Goal: Complete application form

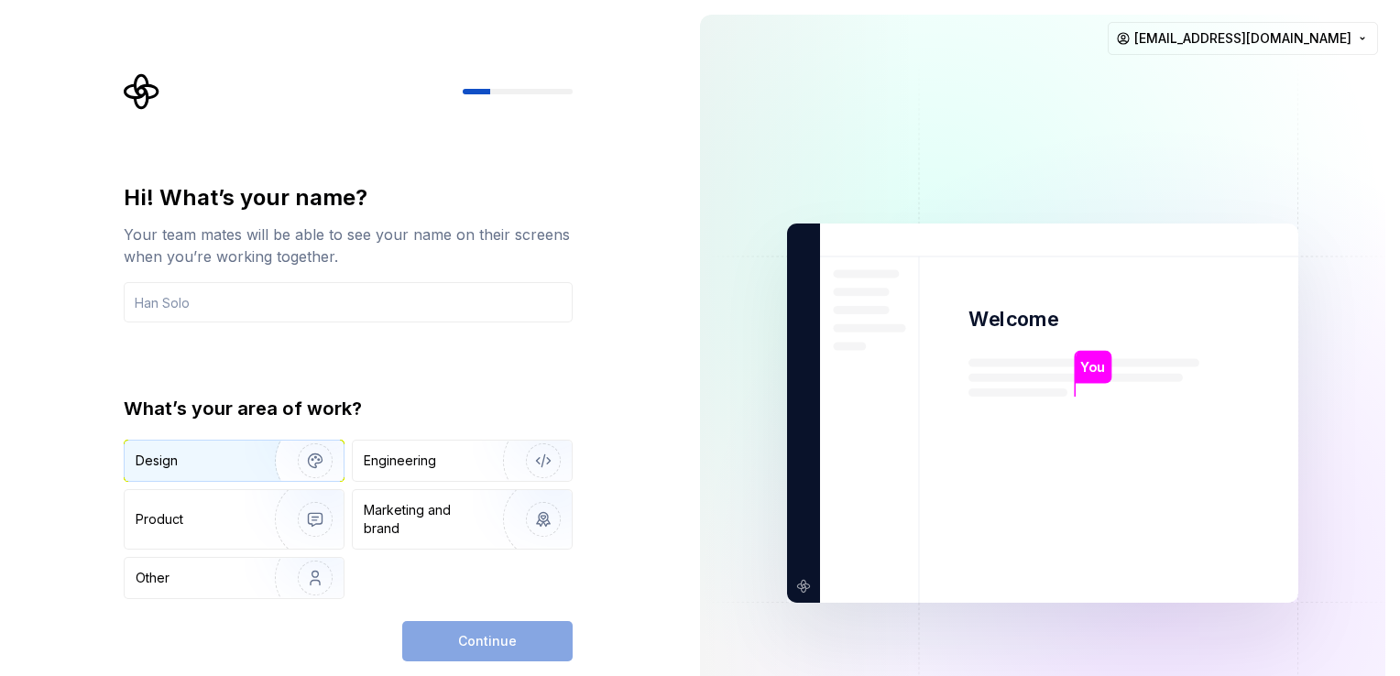
click at [231, 475] on div "Design" at bounding box center [234, 461] width 219 height 40
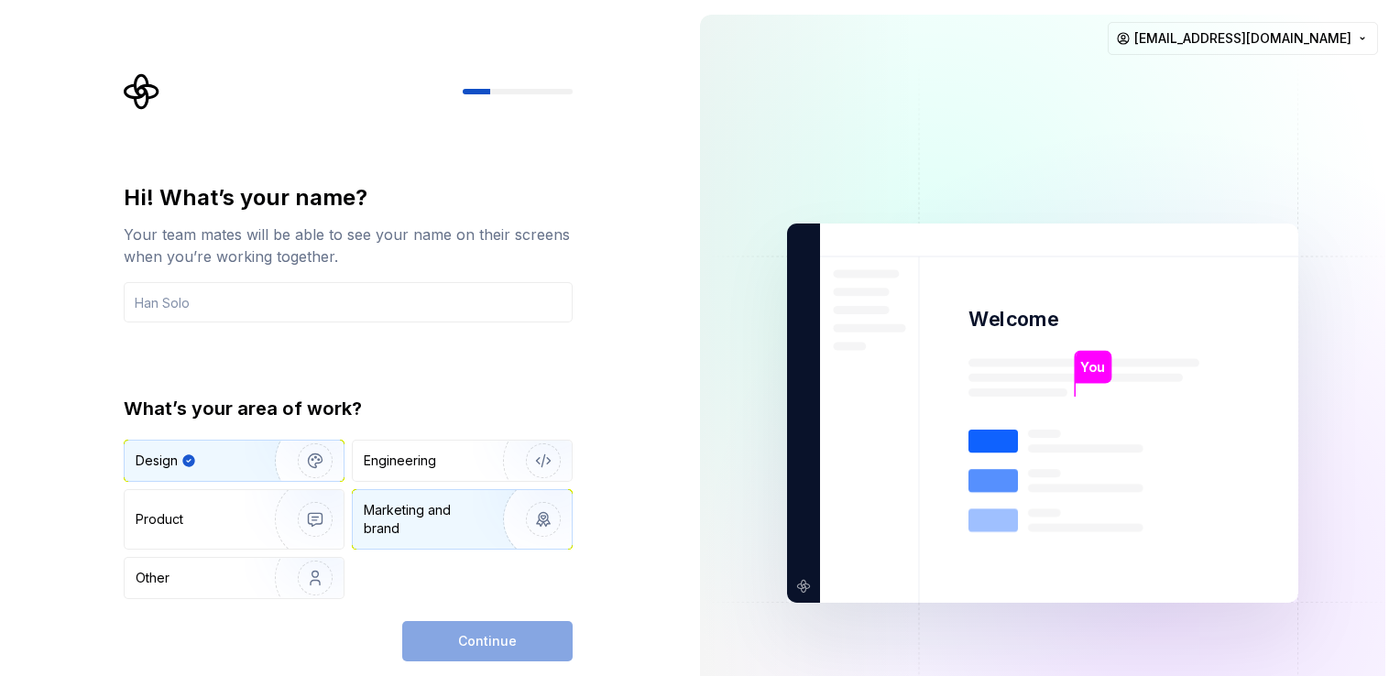
click at [408, 529] on div "Marketing and brand" at bounding box center [426, 519] width 124 height 37
click at [249, 460] on img "button" at bounding box center [303, 461] width 117 height 123
click at [451, 637] on div "Continue" at bounding box center [487, 641] width 170 height 40
drag, startPoint x: 1045, startPoint y: 355, endPoint x: 1068, endPoint y: 354, distance: 22.9
click at [1046, 355] on img at bounding box center [1043, 414] width 742 height 866
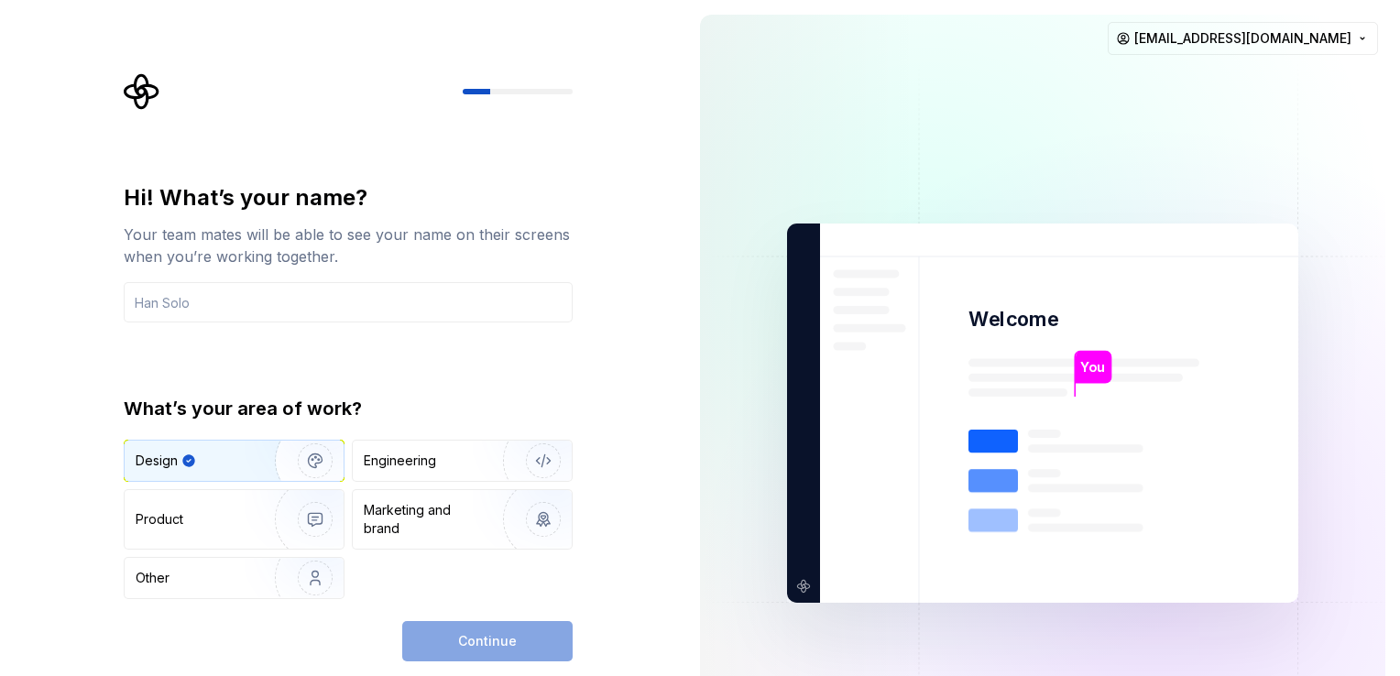
click at [1103, 352] on div "You" at bounding box center [1094, 367] width 37 height 33
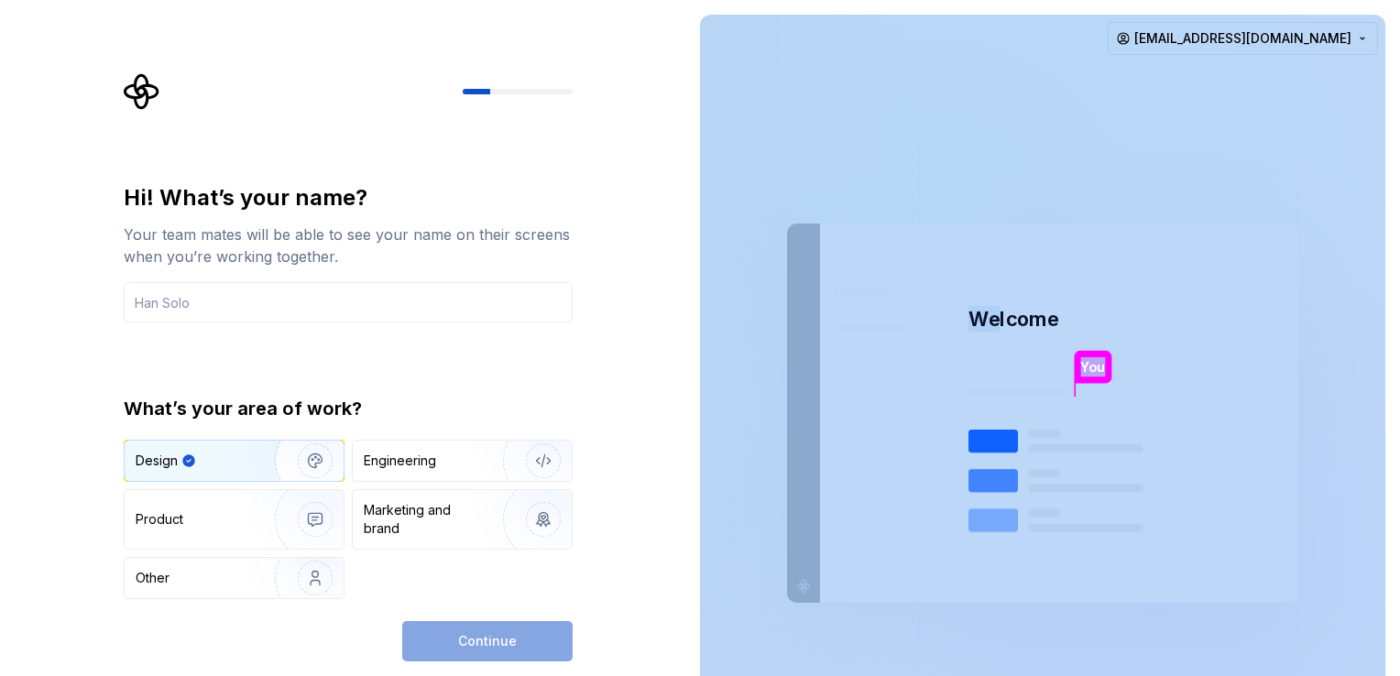
drag, startPoint x: 995, startPoint y: 316, endPoint x: 1078, endPoint y: 316, distance: 82.5
click at [1078, 316] on div "You Welcome You T B +3 Thomas Brooke Jamie" at bounding box center [1042, 413] width 511 height 379
drag, startPoint x: 1078, startPoint y: 316, endPoint x: 1094, endPoint y: 333, distance: 23.3
click at [1094, 333] on img at bounding box center [1043, 414] width 742 height 866
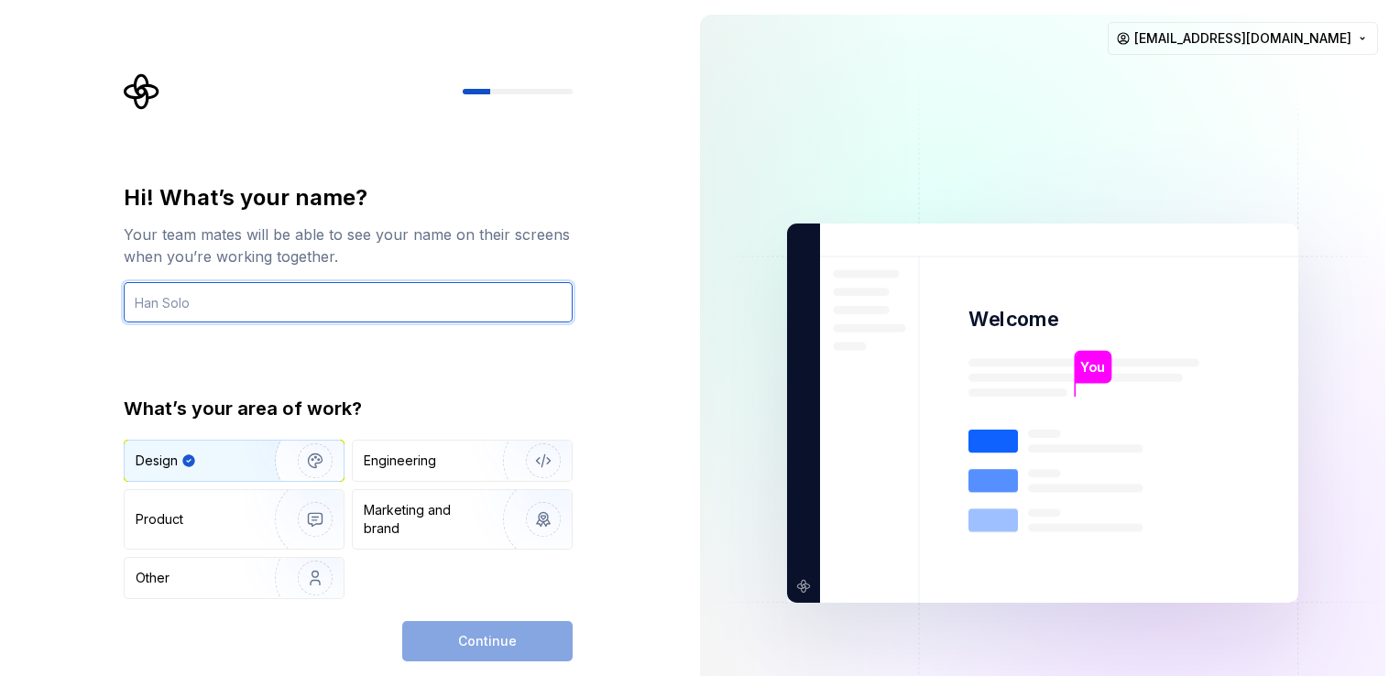
click at [247, 320] on input "text" at bounding box center [348, 302] width 449 height 40
type input "Yash"
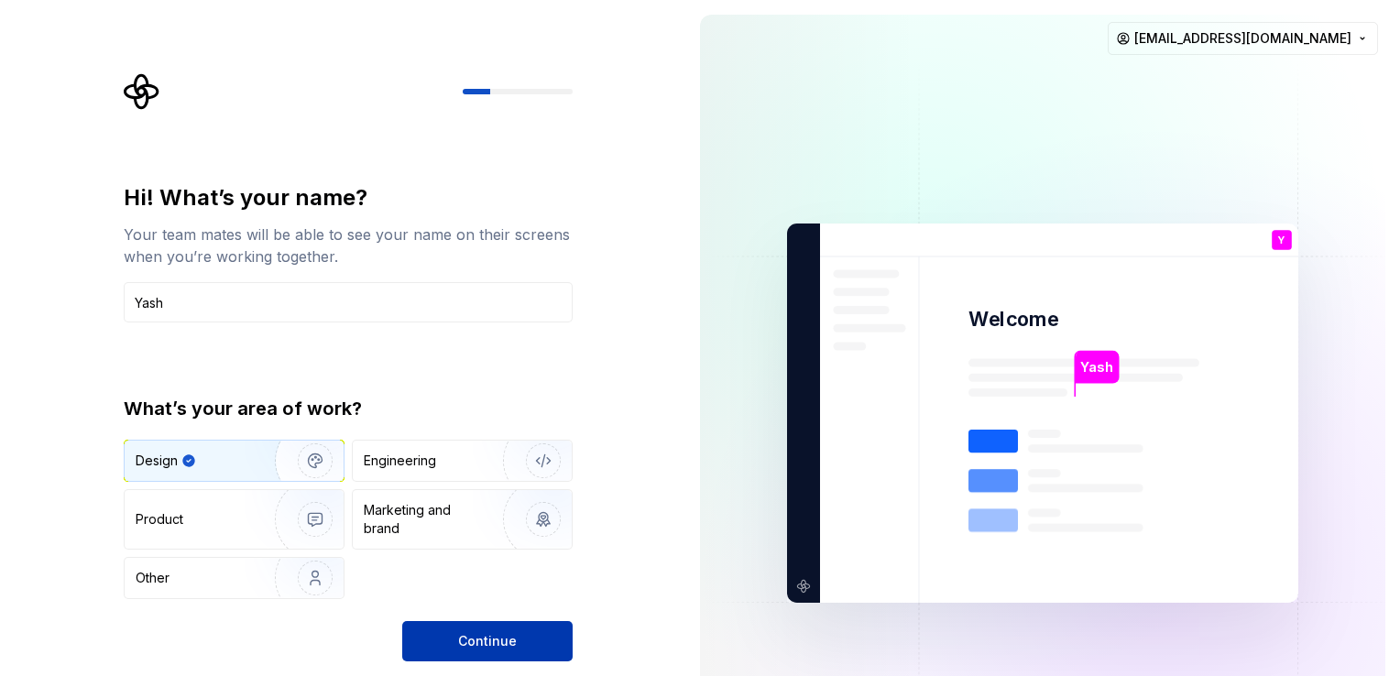
click at [499, 647] on span "Continue" at bounding box center [487, 641] width 59 height 18
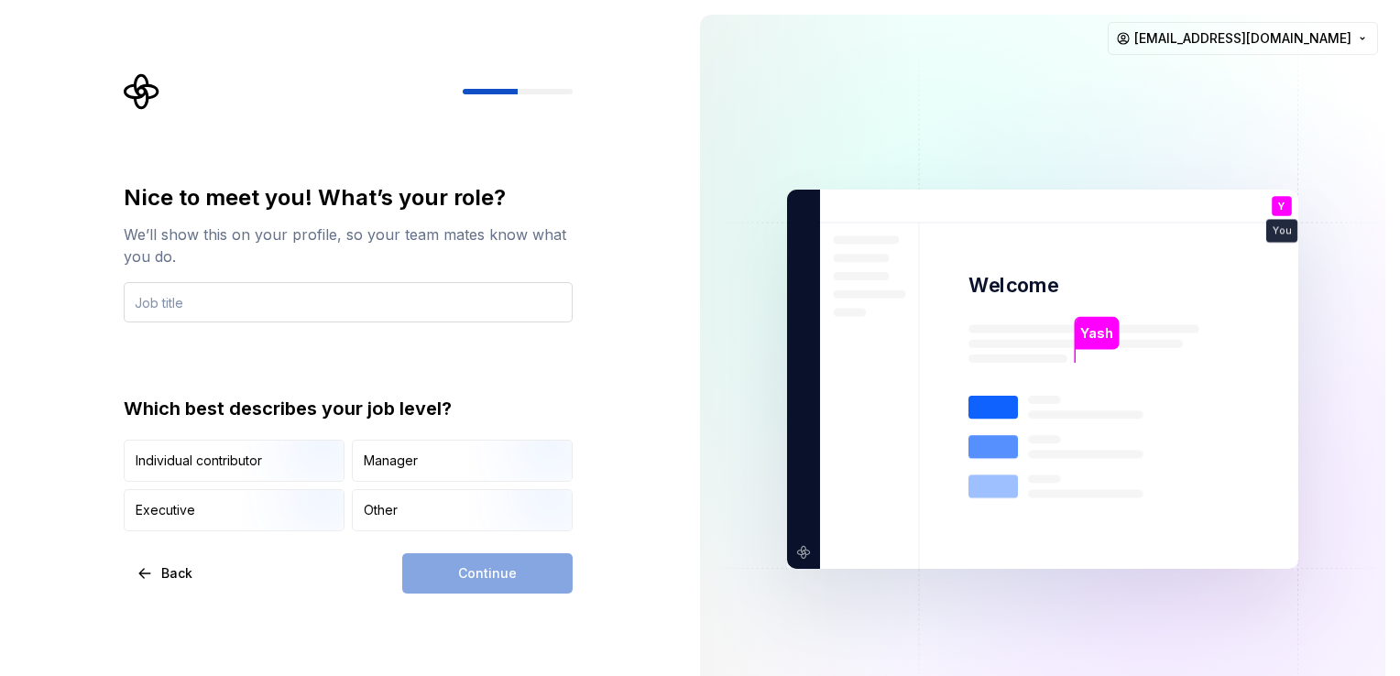
click at [242, 304] on input "text" at bounding box center [348, 302] width 449 height 40
click at [278, 472] on img "button" at bounding box center [299, 483] width 117 height 123
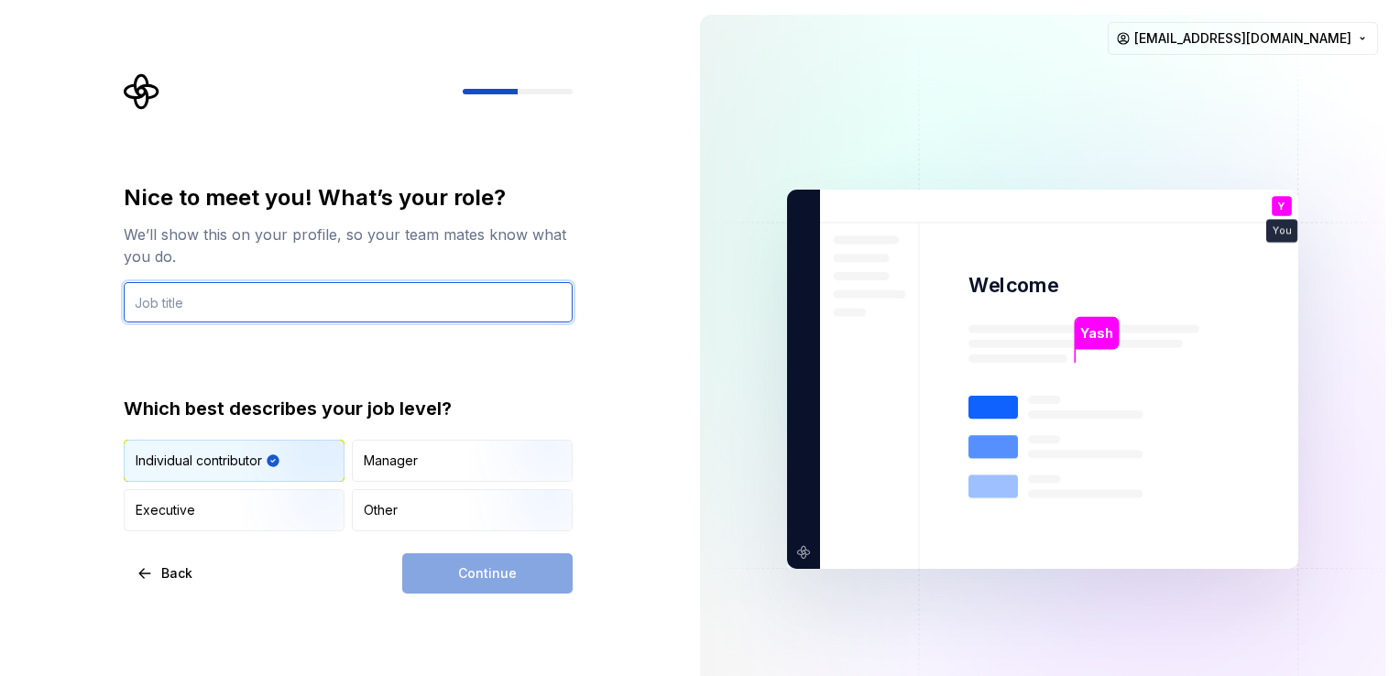
click at [226, 305] on input "text" at bounding box center [348, 302] width 449 height 40
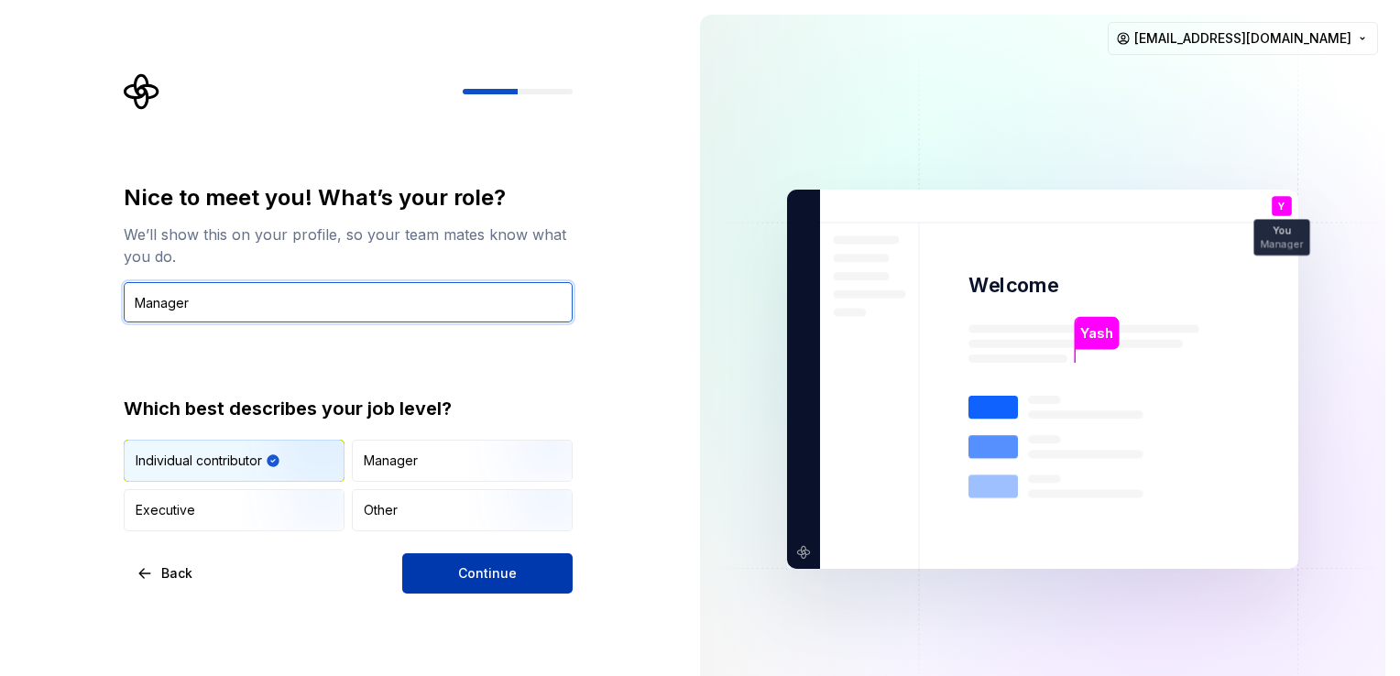
type input "Manager"
click at [483, 576] on span "Continue" at bounding box center [487, 573] width 59 height 18
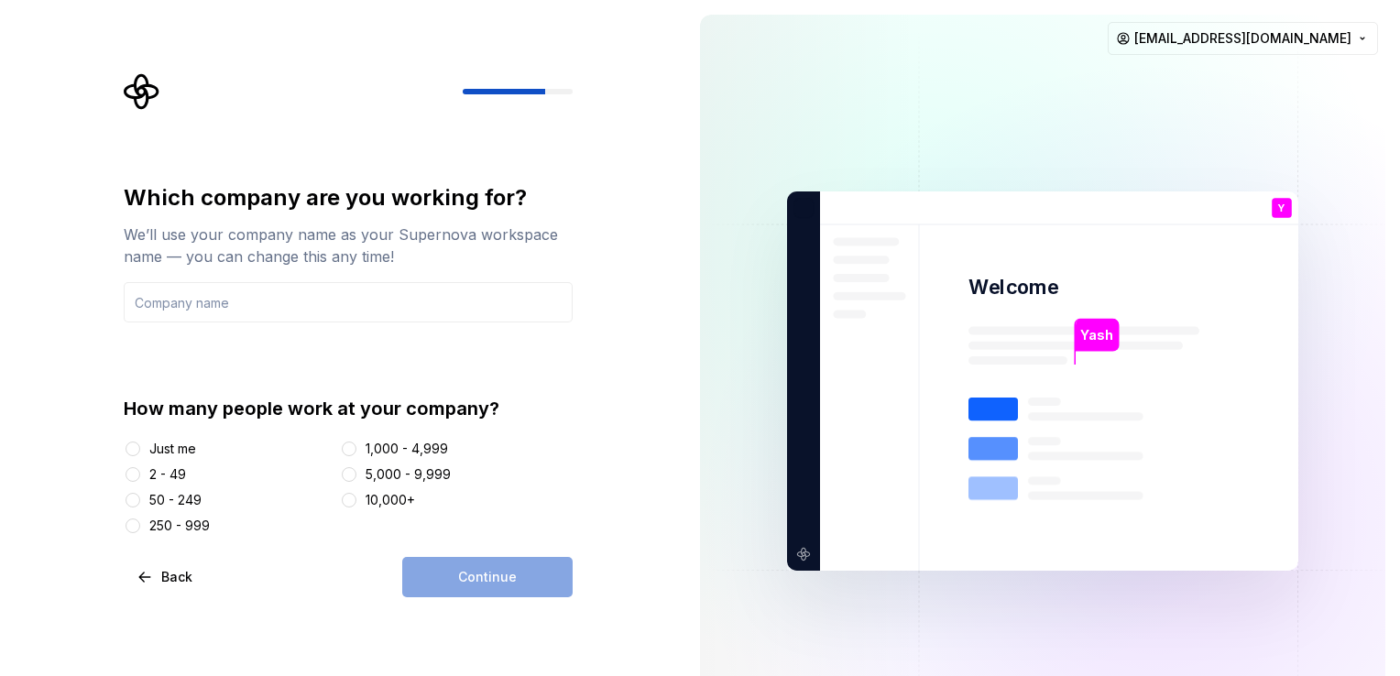
click at [176, 449] on div "Just me" at bounding box center [172, 449] width 47 height 18
click at [140, 449] on button "Just me" at bounding box center [133, 449] width 15 height 15
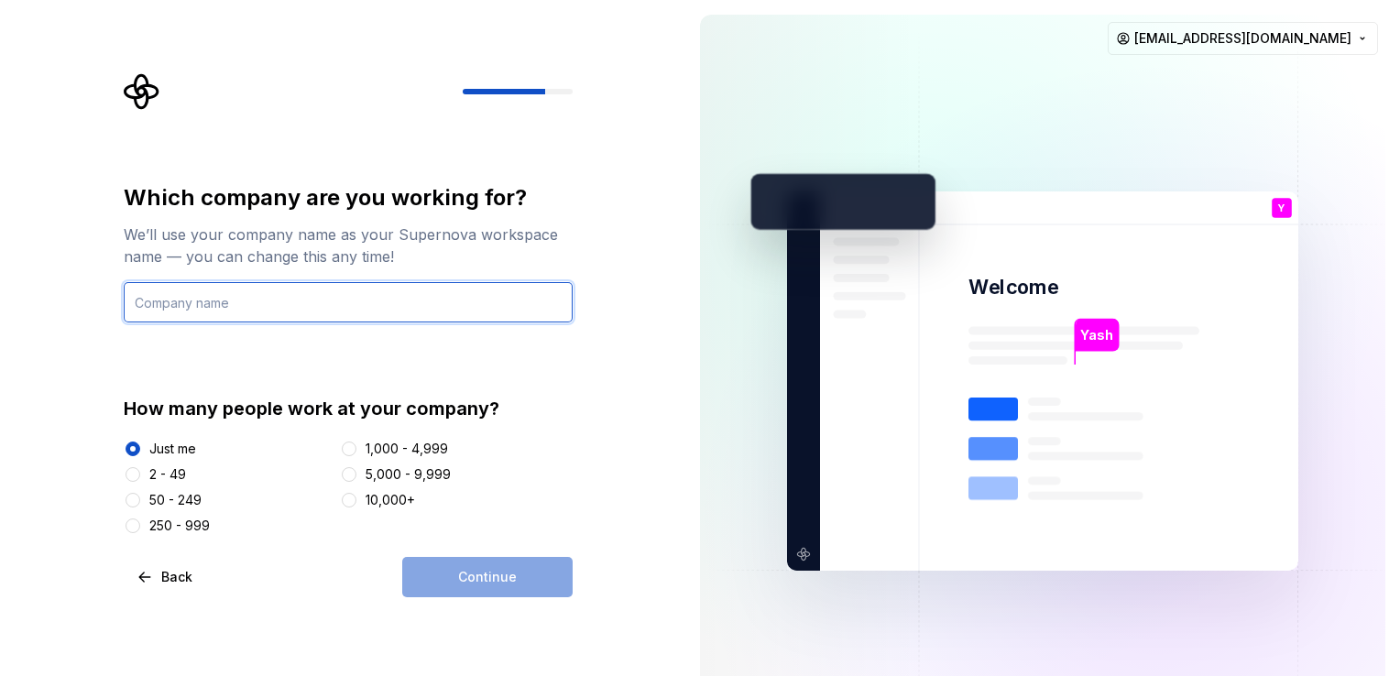
click at [258, 315] on input "text" at bounding box center [348, 302] width 449 height 40
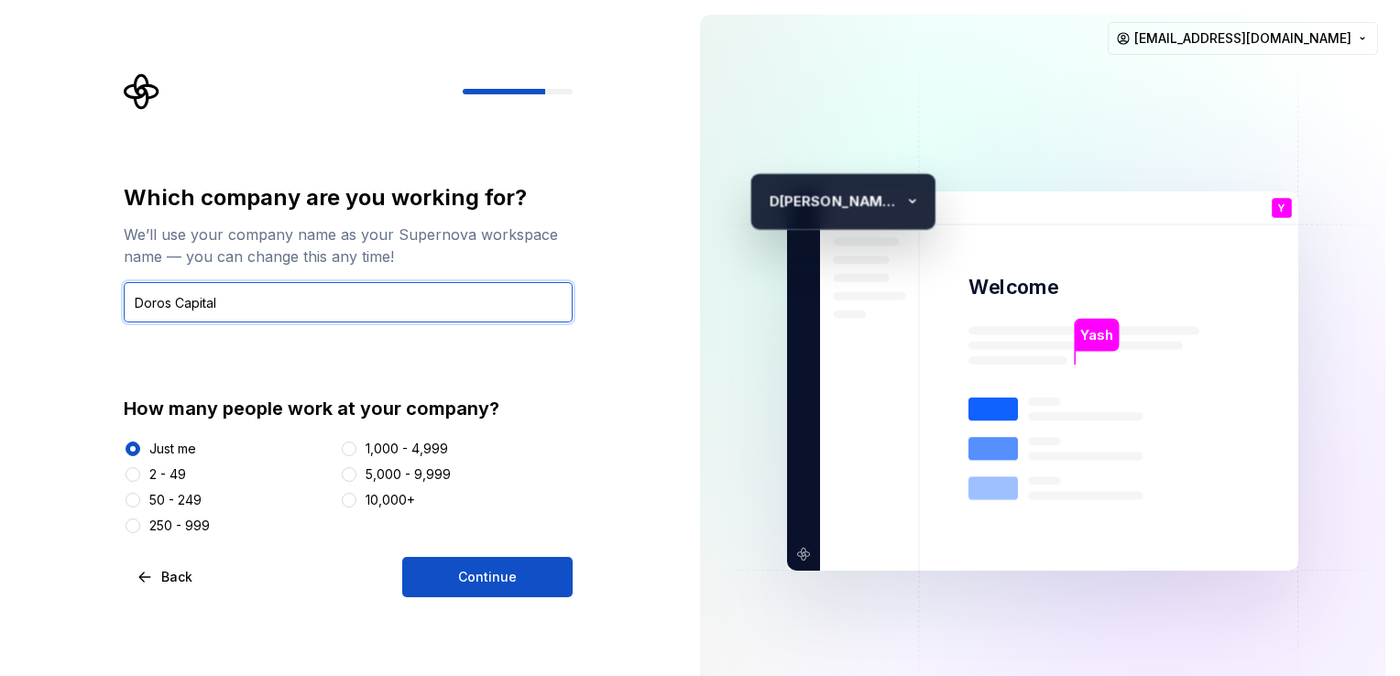
drag, startPoint x: 225, startPoint y: 294, endPoint x: 178, endPoint y: 300, distance: 48.0
click at [178, 300] on input "Doros Capital" at bounding box center [348, 302] width 449 height 40
type input "Doros"
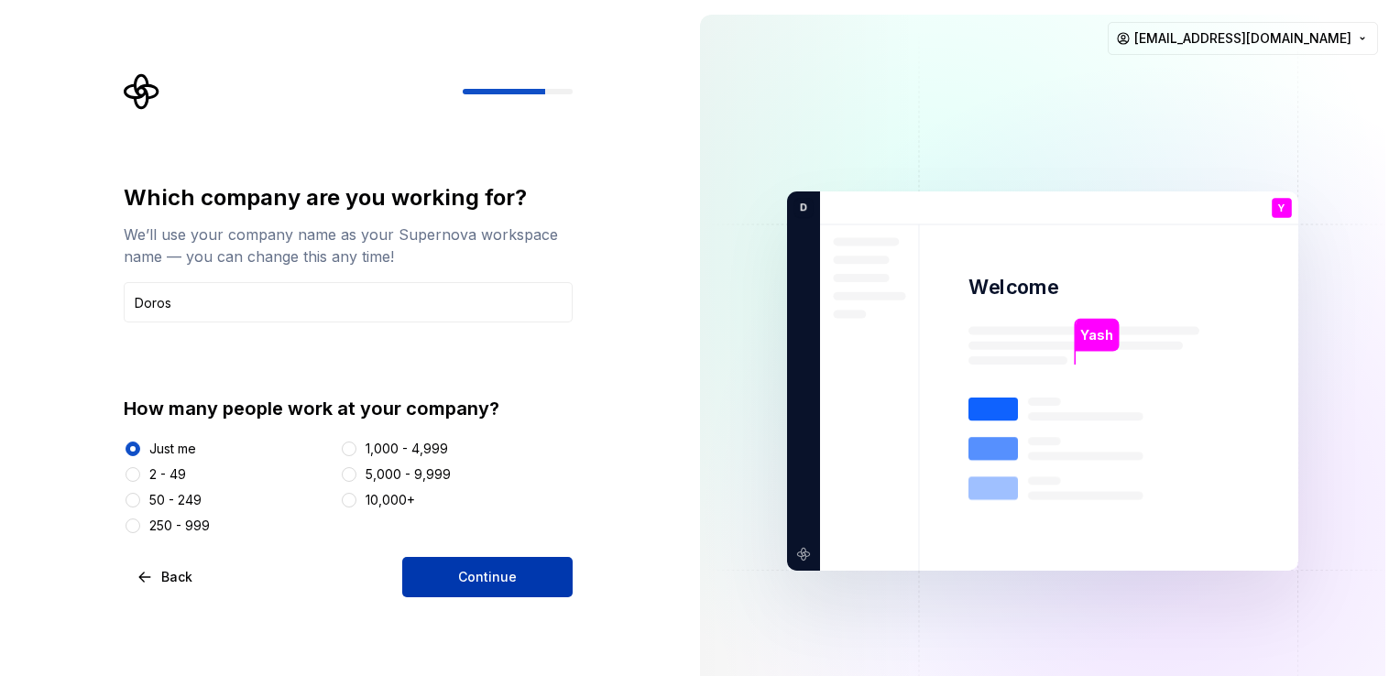
click at [476, 565] on button "Continue" at bounding box center [487, 577] width 170 height 40
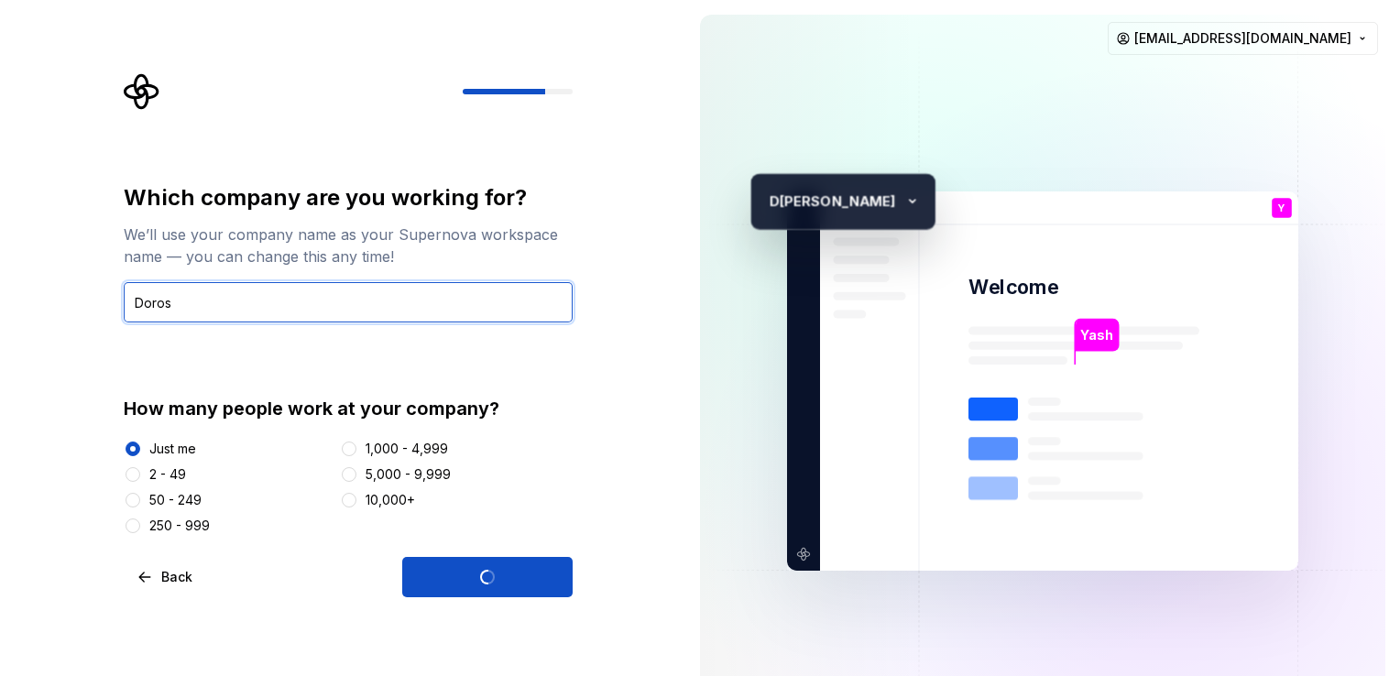
drag, startPoint x: 183, startPoint y: 310, endPoint x: 147, endPoint y: 310, distance: 36.7
click at [147, 310] on input "Doros" at bounding box center [348, 302] width 449 height 40
click at [121, 357] on div "Which company are you working for? We’ll use your company name as your Supernov…" at bounding box center [354, 335] width 482 height 524
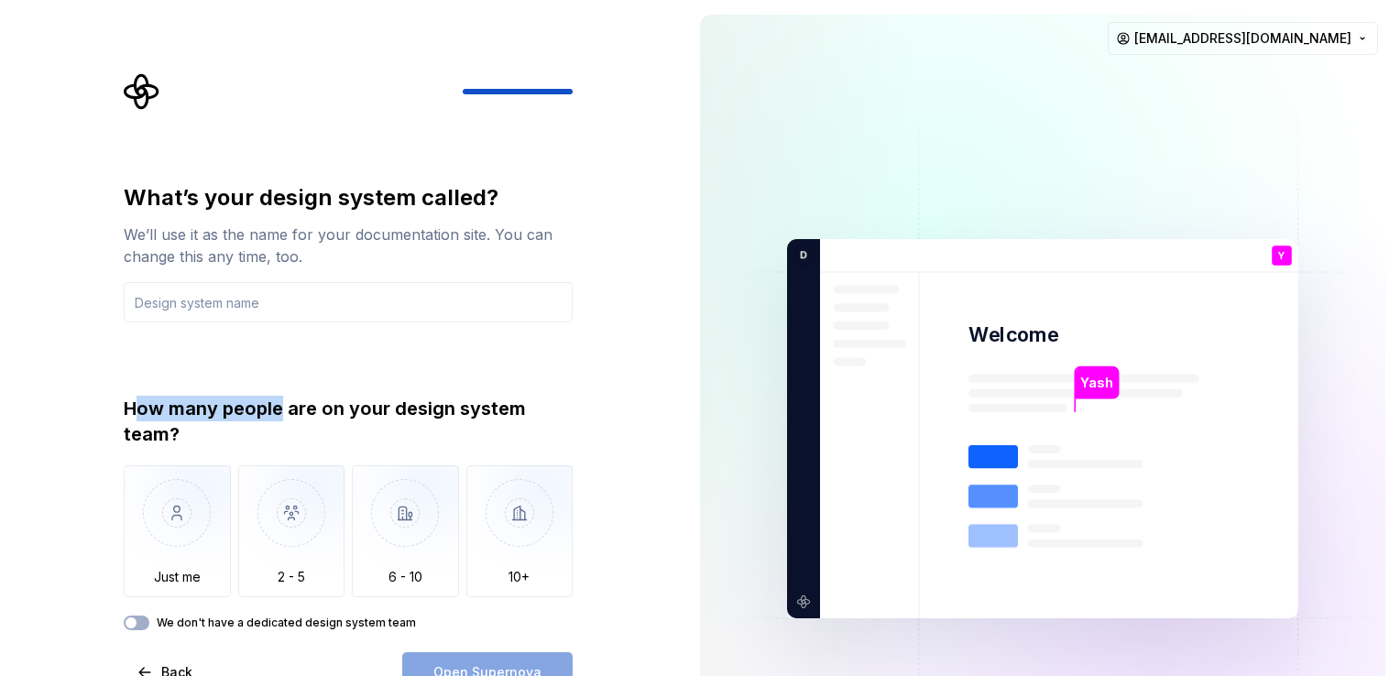
drag, startPoint x: 135, startPoint y: 420, endPoint x: 281, endPoint y: 421, distance: 146.6
click at [281, 421] on div "How many people are on your design system team?" at bounding box center [348, 421] width 449 height 51
click at [486, 425] on div "How many people are on your design system team?" at bounding box center [348, 421] width 449 height 51
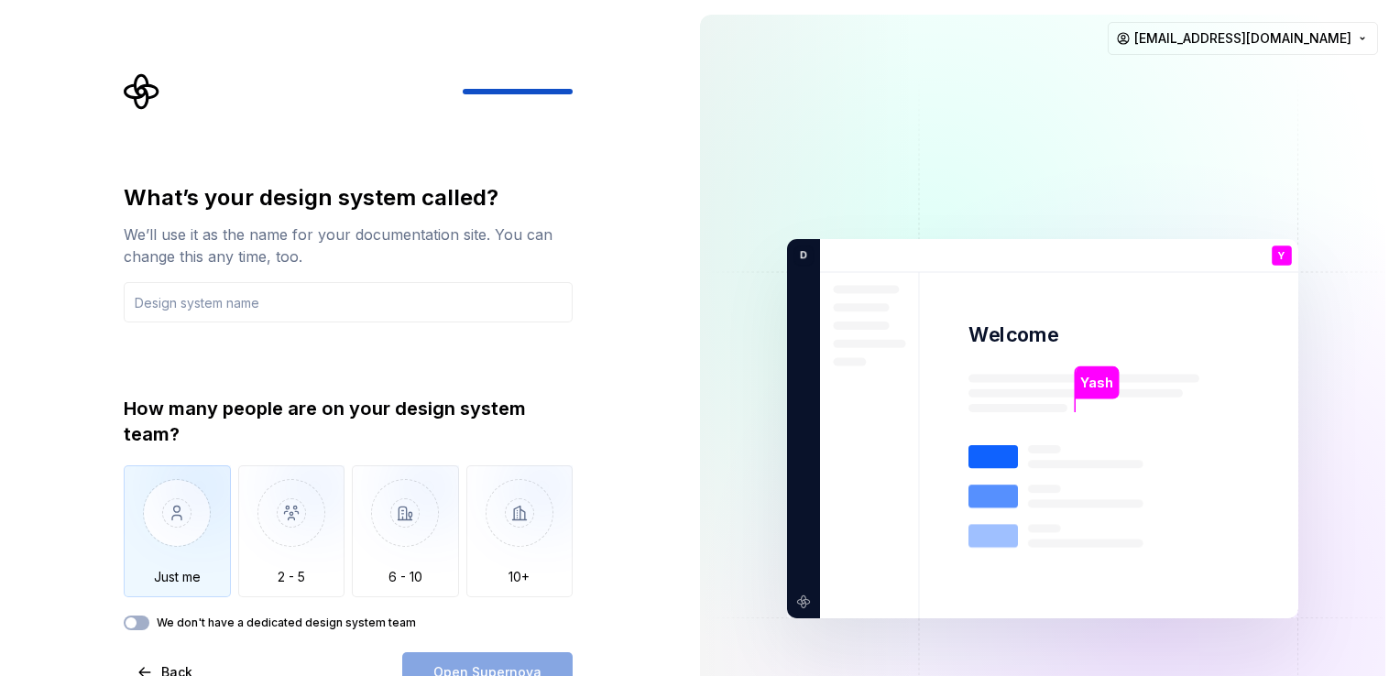
drag, startPoint x: 176, startPoint y: 524, endPoint x: 218, endPoint y: 526, distance: 42.2
click at [176, 526] on img "button" at bounding box center [177, 527] width 107 height 123
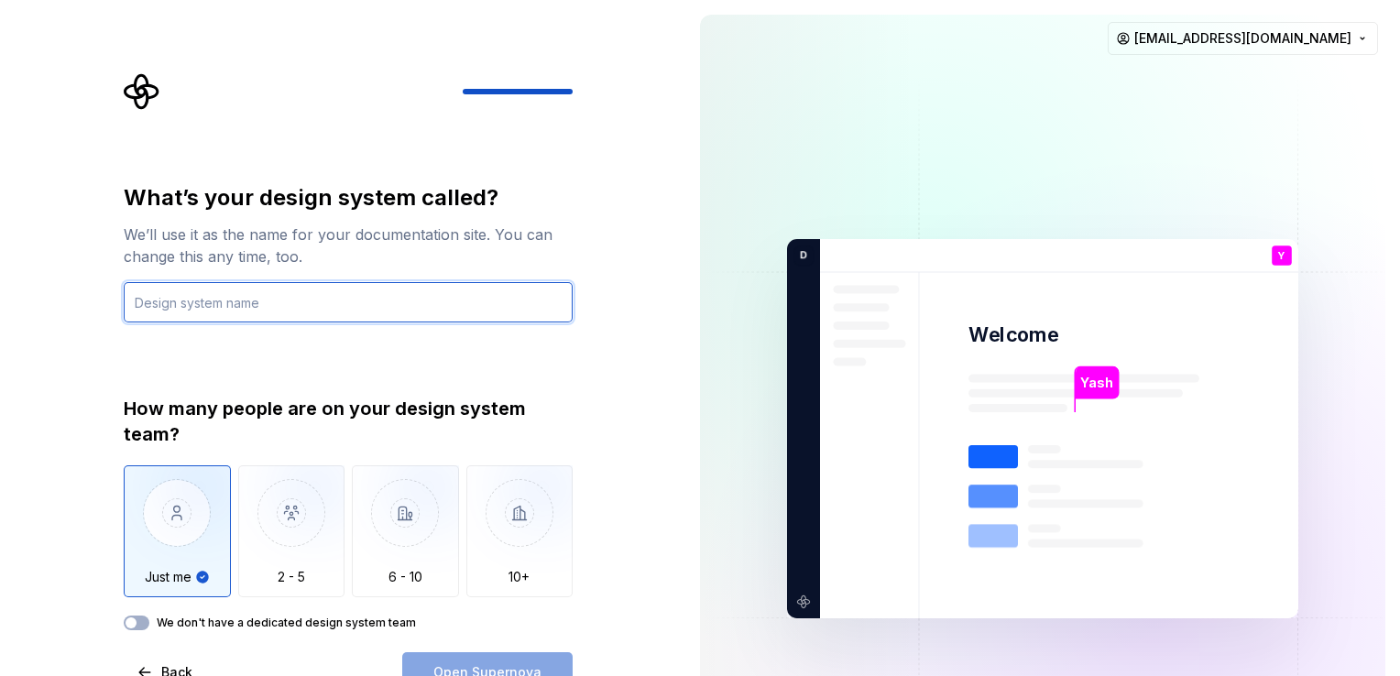
click at [310, 310] on input "text" at bounding box center [348, 302] width 449 height 40
type input "Ark"
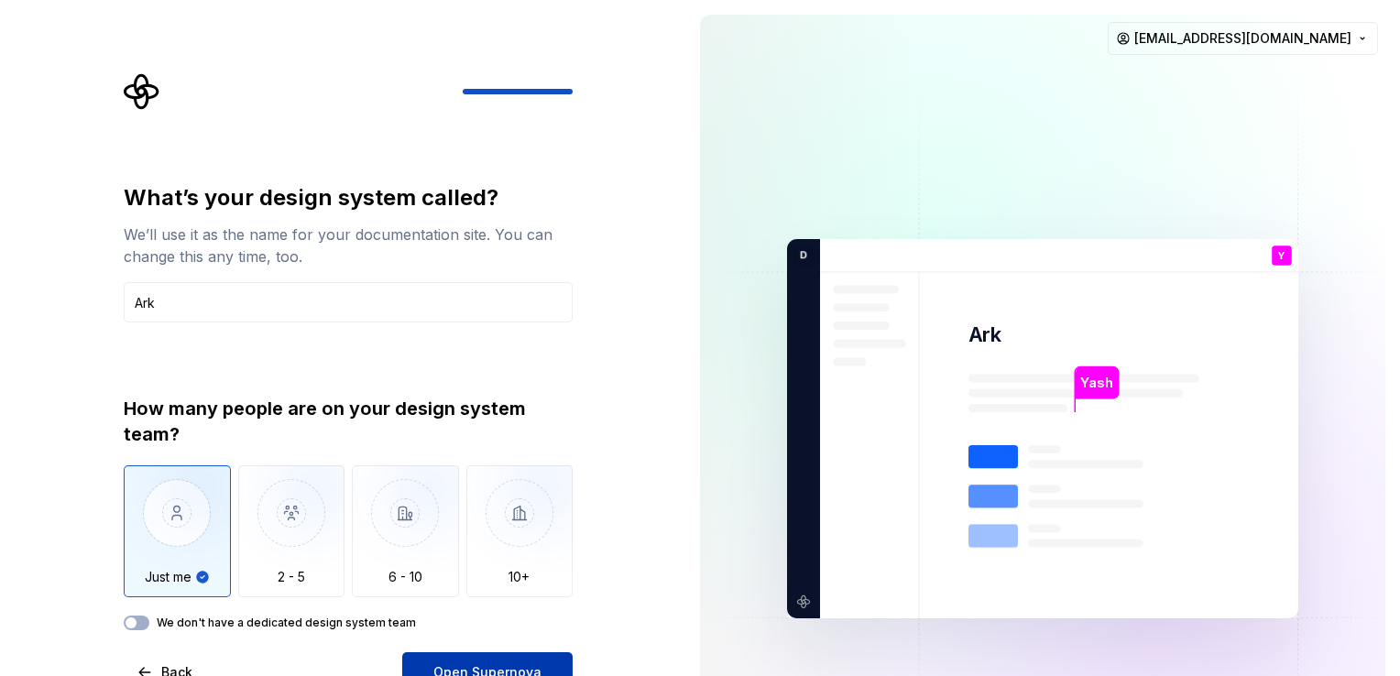
click at [505, 661] on button "Open Supernova" at bounding box center [487, 672] width 170 height 40
